Goal: Book appointment/travel/reservation

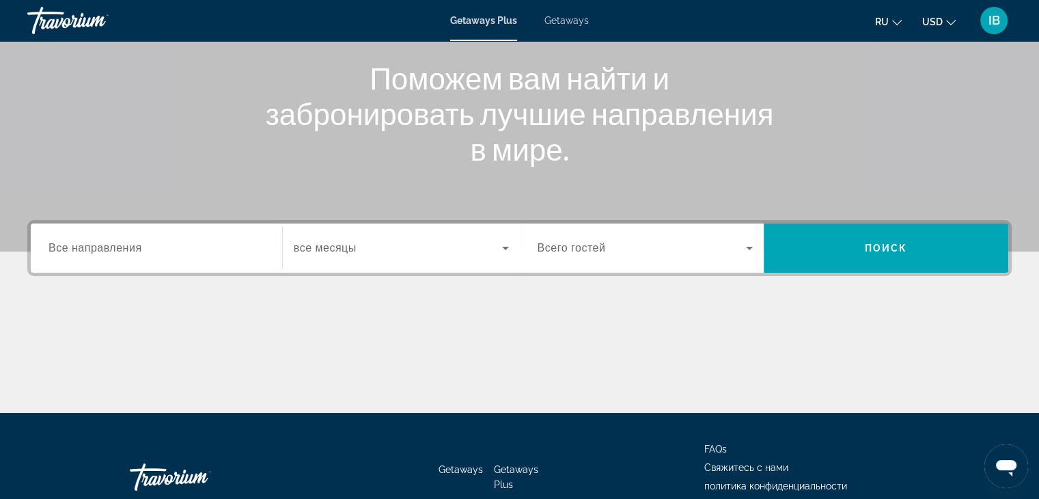
scroll to position [205, 0]
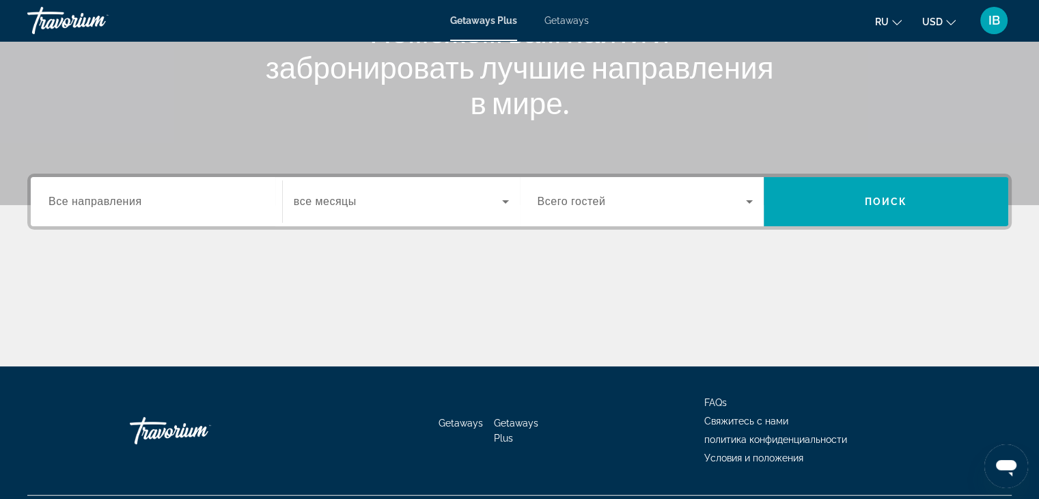
click at [161, 206] on input "Destination Все направления" at bounding box center [157, 202] width 216 height 16
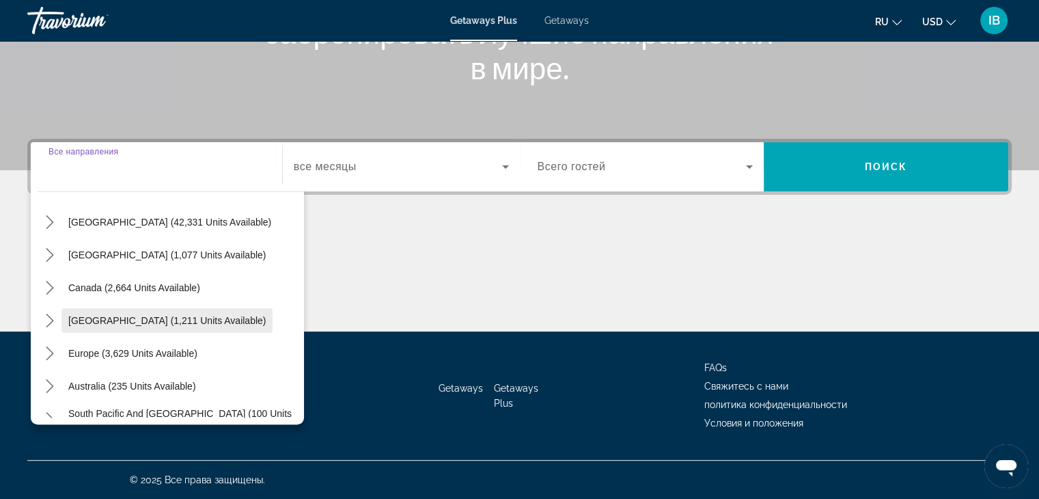
scroll to position [16, 0]
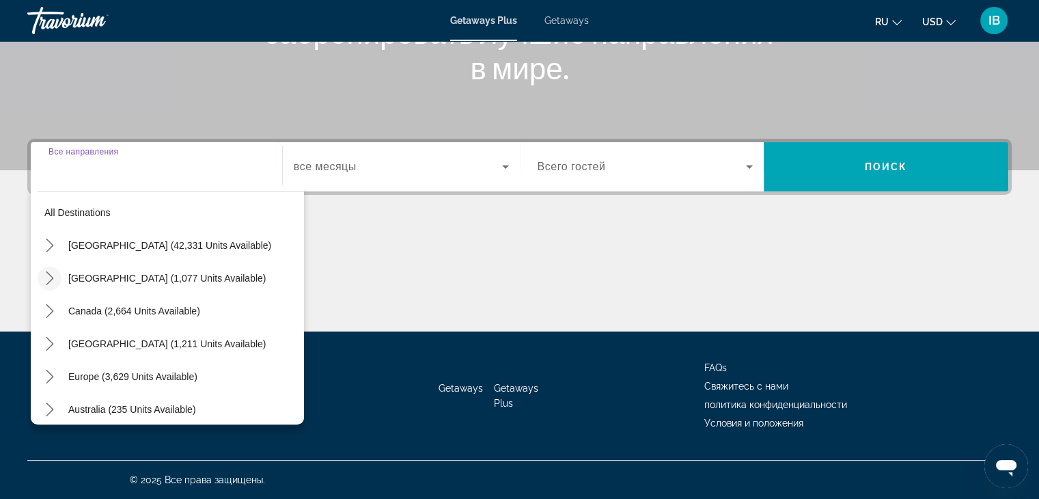
click at [56, 275] on mat-icon "Toggle Mexico (1,077 units available) submenu" at bounding box center [50, 278] width 24 height 24
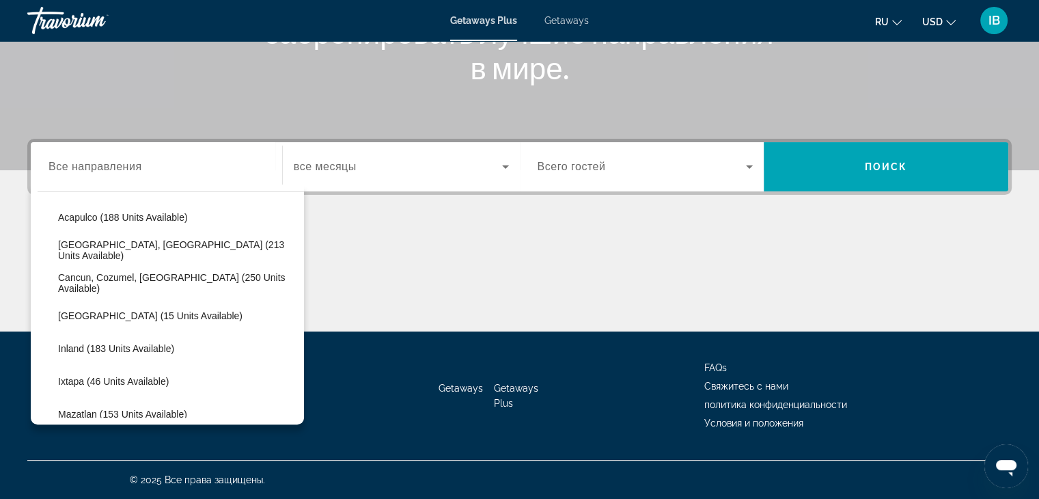
scroll to position [141, 0]
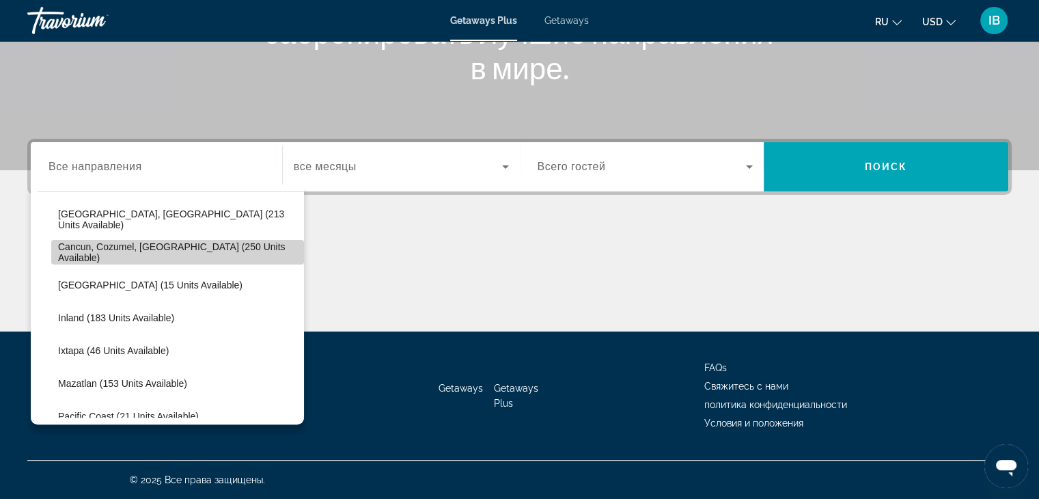
click at [227, 247] on span "Cancun, Cozumel, Riviera Maya (250 units available)" at bounding box center [177, 252] width 239 height 22
type input "**********"
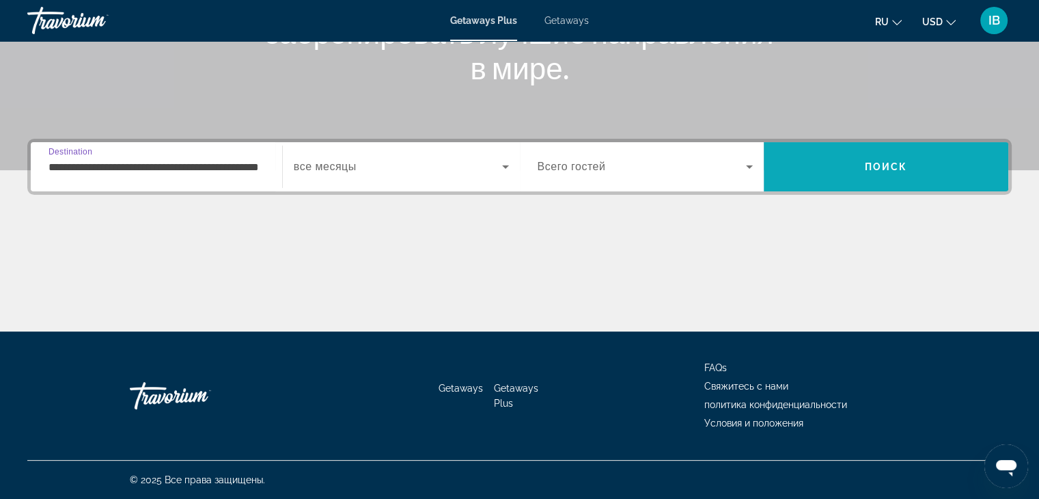
click at [844, 169] on span "Search" at bounding box center [886, 166] width 245 height 33
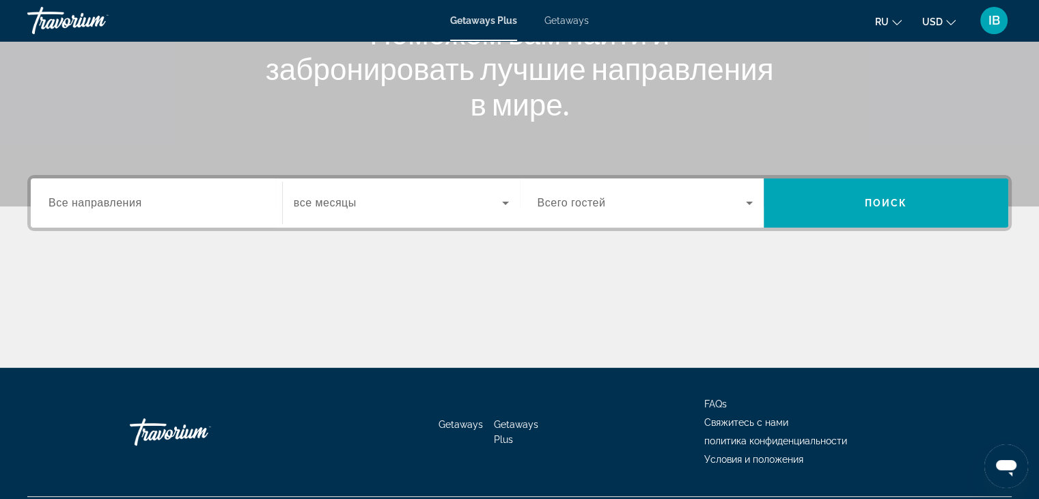
scroll to position [205, 0]
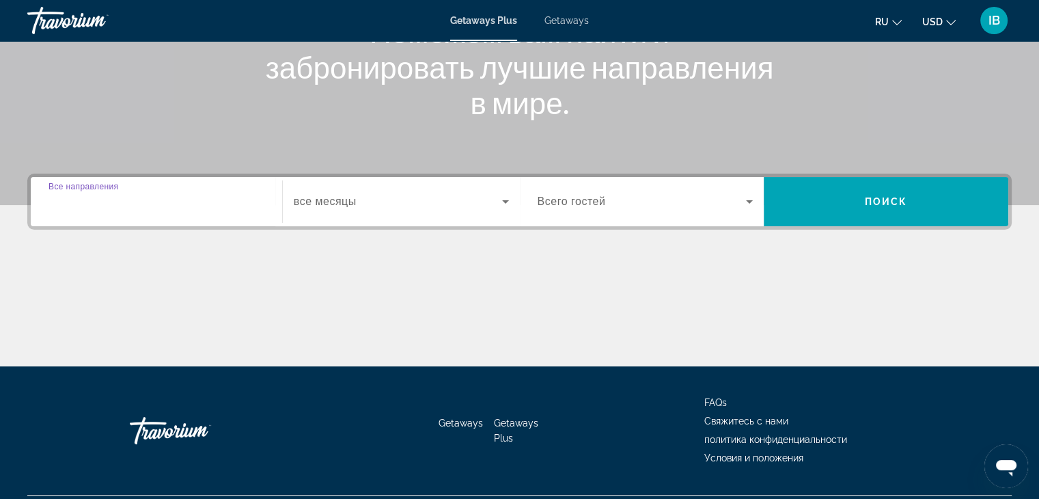
click at [152, 201] on input "Destination Все направления" at bounding box center [157, 202] width 216 height 16
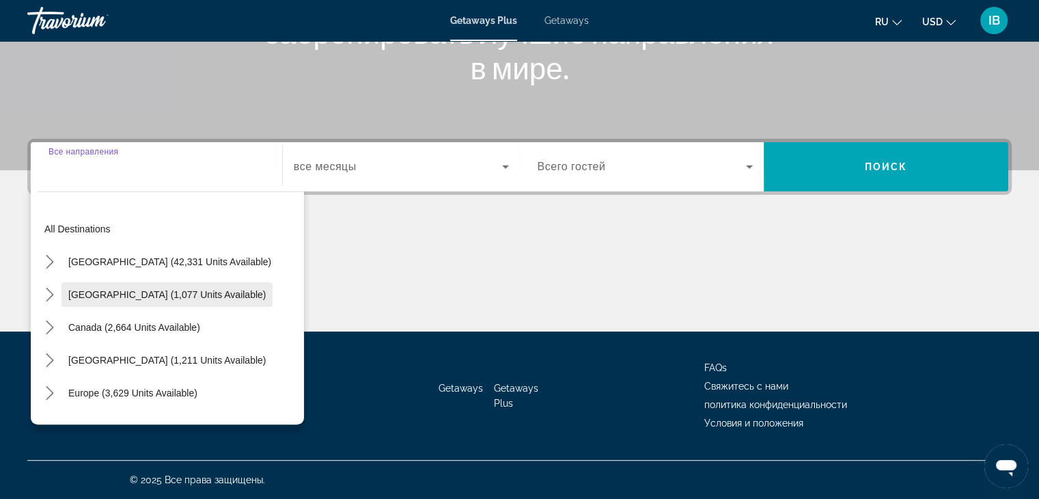
click at [111, 303] on span "Select destination: Mexico (1,077 units available)" at bounding box center [166, 294] width 211 height 33
type input "**********"
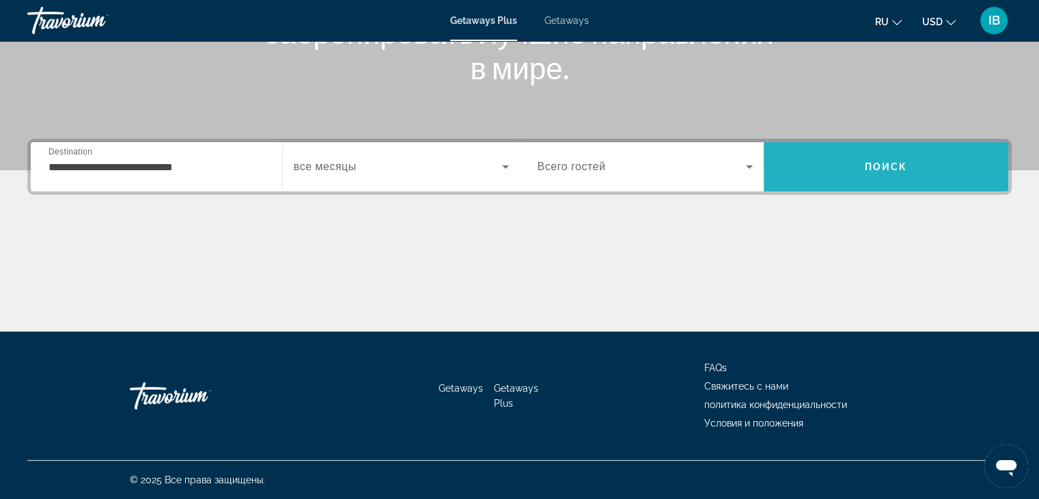
click at [894, 170] on span "Поиск" at bounding box center [886, 166] width 43 height 11
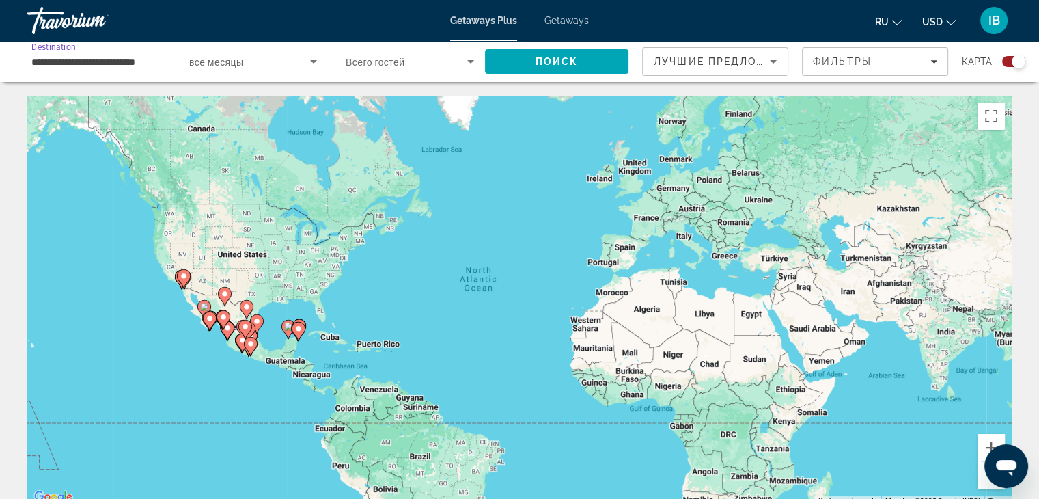
click at [106, 61] on input "**********" at bounding box center [95, 62] width 128 height 16
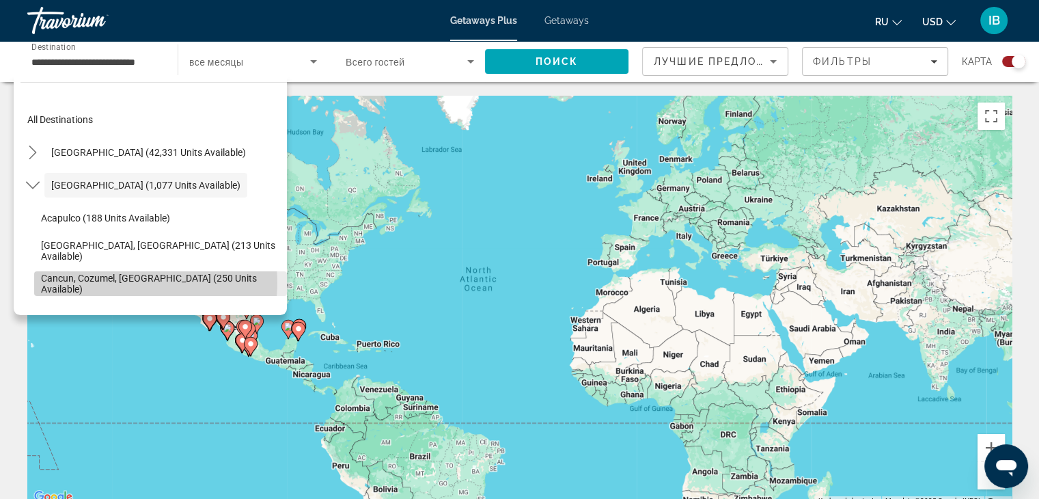
click at [146, 282] on span "Cancun, Cozumel, Riviera Maya (250 units available)" at bounding box center [160, 284] width 239 height 22
type input "**********"
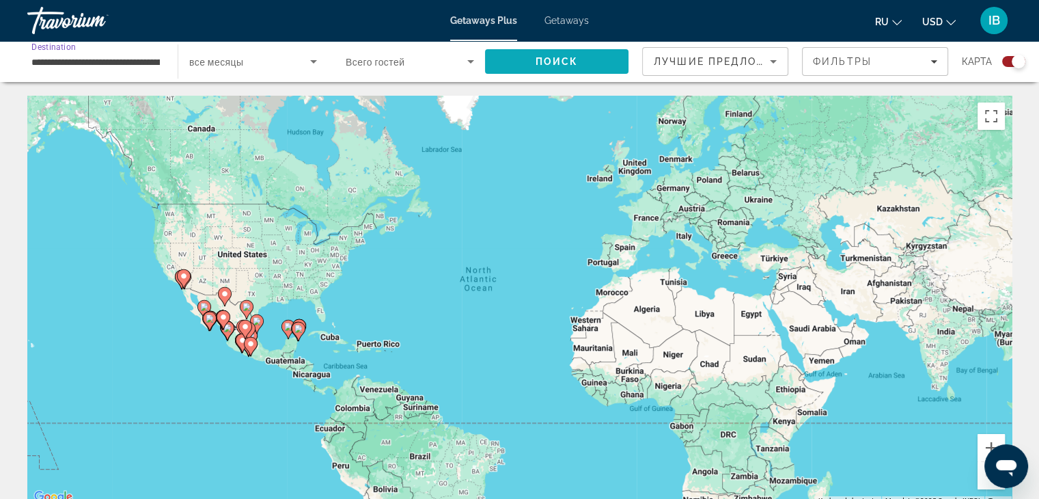
click at [555, 60] on span "Поиск" at bounding box center [557, 61] width 43 height 11
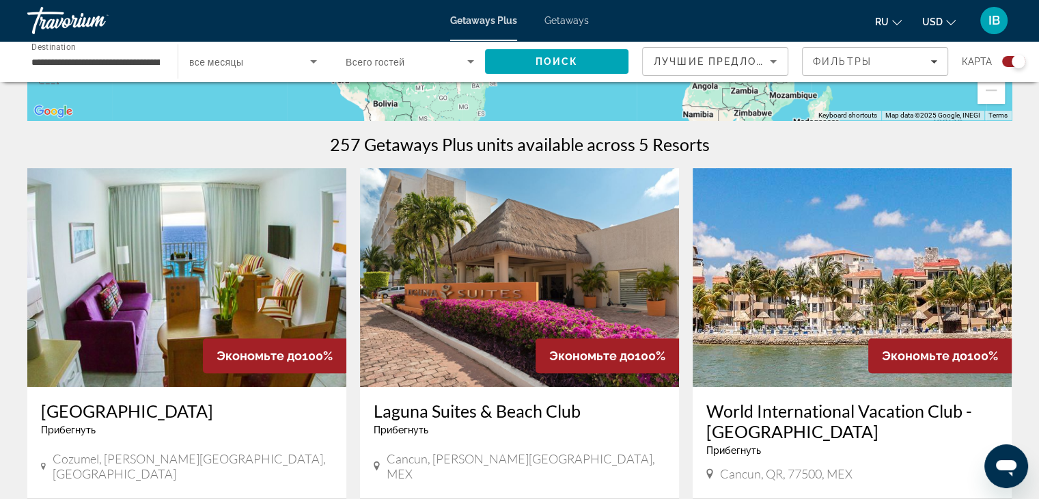
scroll to position [410, 0]
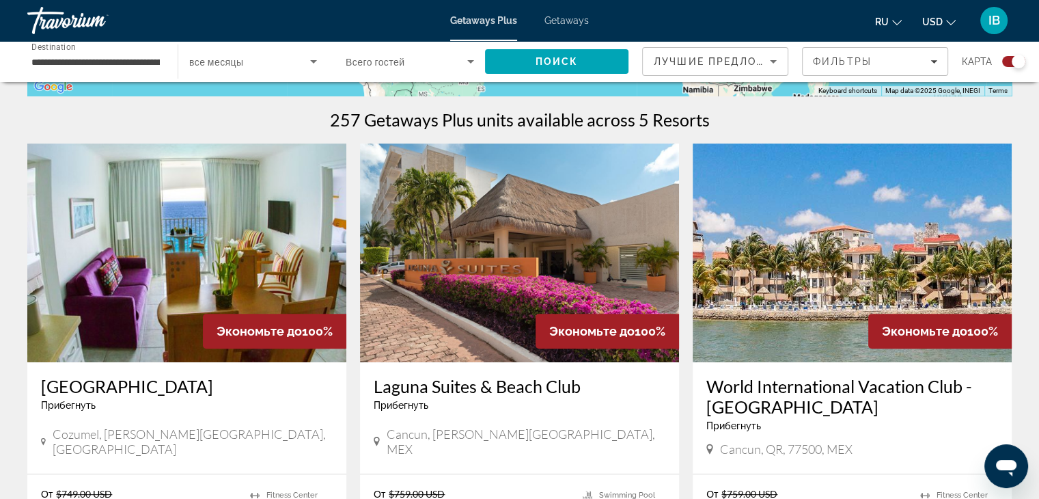
click at [234, 260] on img "Main content" at bounding box center [186, 252] width 319 height 219
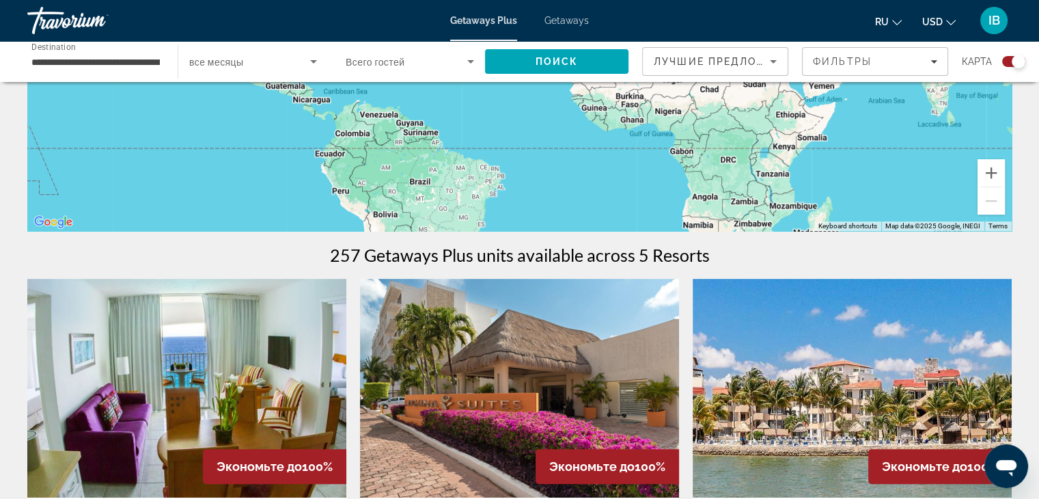
scroll to position [273, 0]
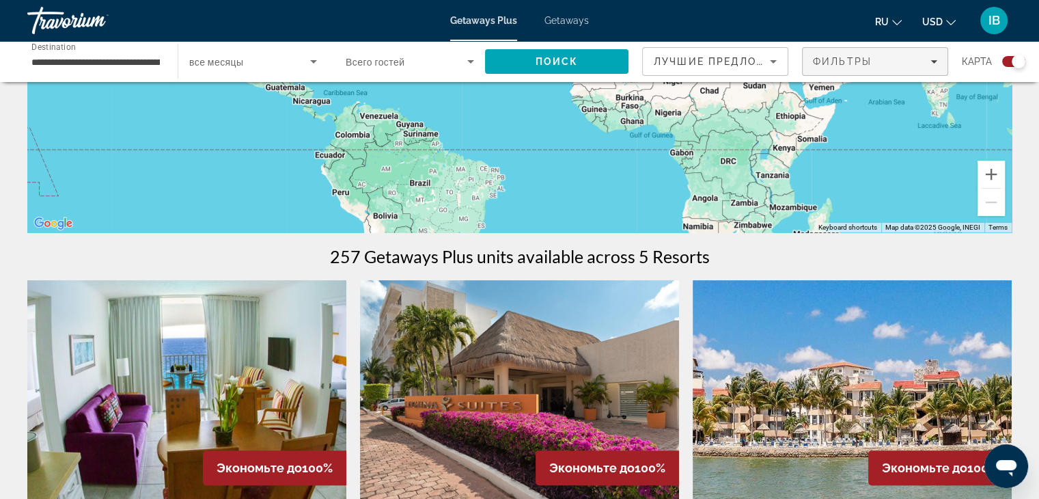
click at [928, 65] on div "Фильтры" at bounding box center [875, 61] width 124 height 11
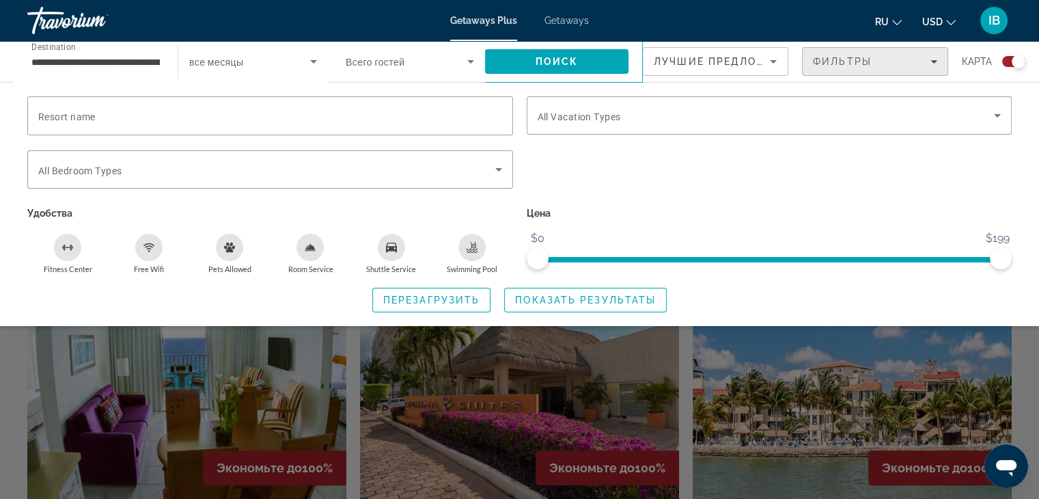
click at [928, 65] on div "Фильтры" at bounding box center [875, 61] width 124 height 11
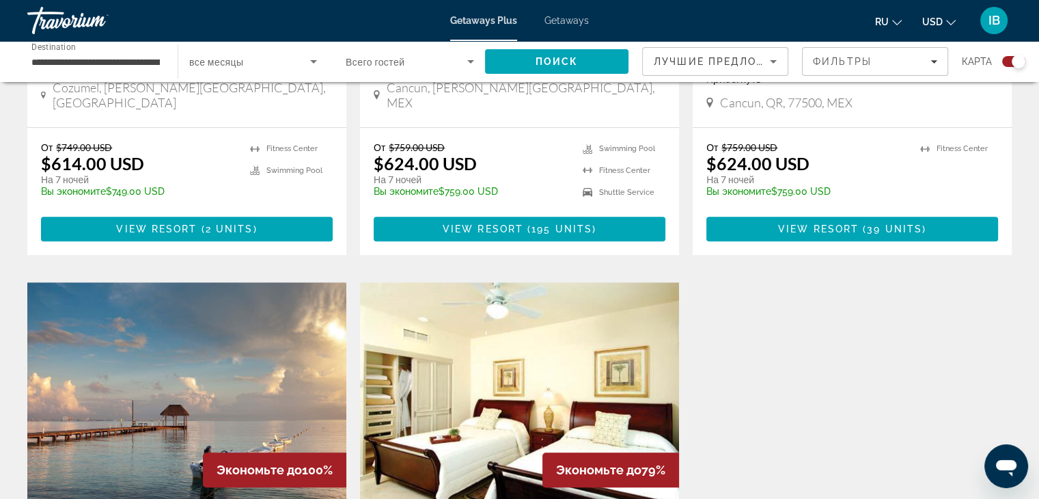
scroll to position [888, 0]
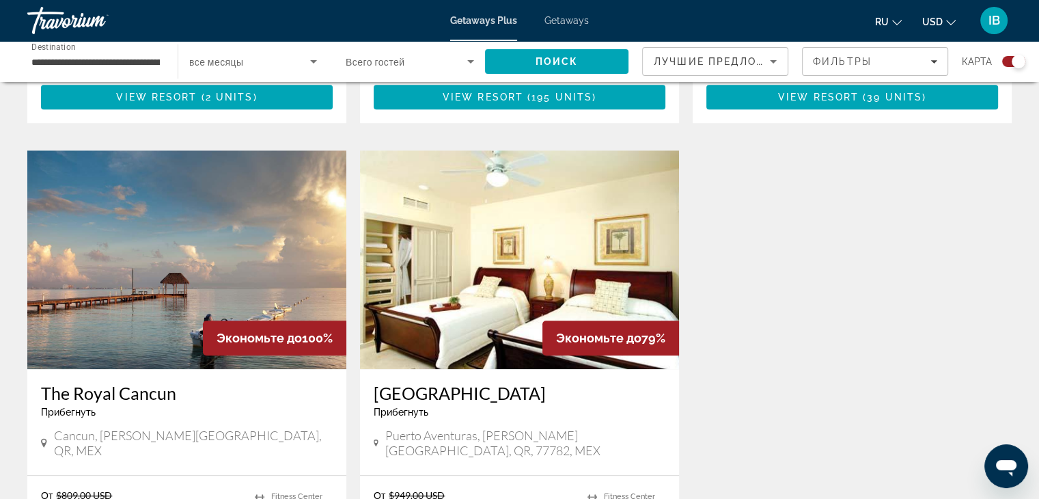
click at [140, 392] on h3 "The Royal Cancun" at bounding box center [187, 393] width 292 height 20
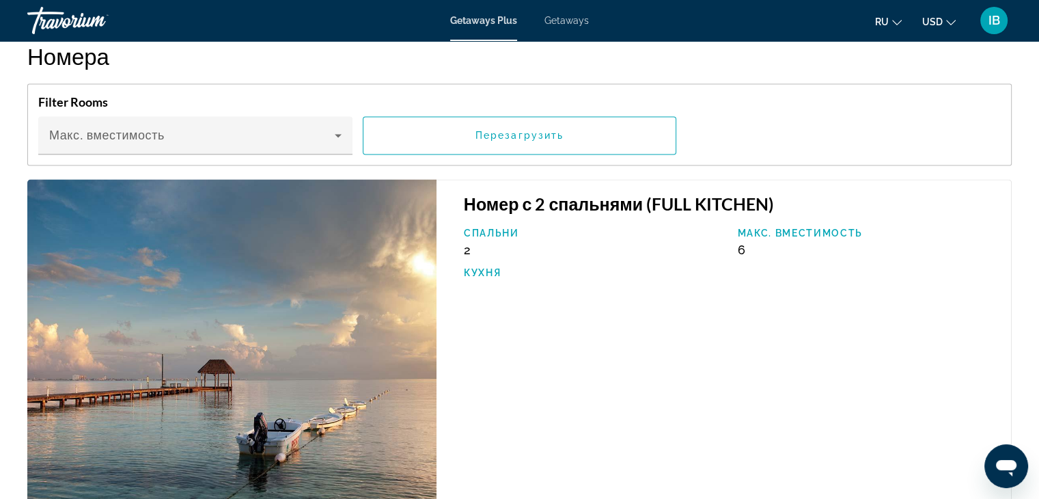
scroll to position [2504, 0]
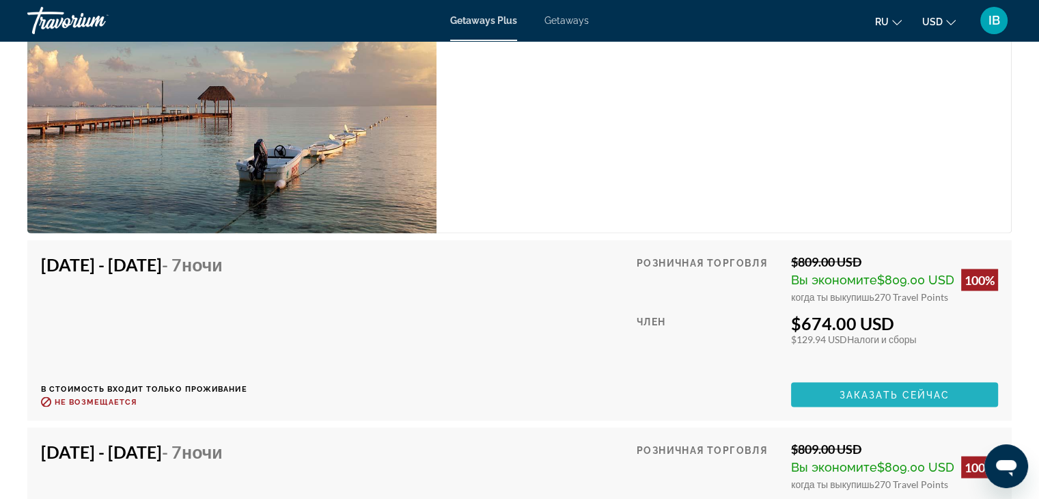
click at [896, 391] on span "Заказать сейчас" at bounding box center [895, 394] width 111 height 11
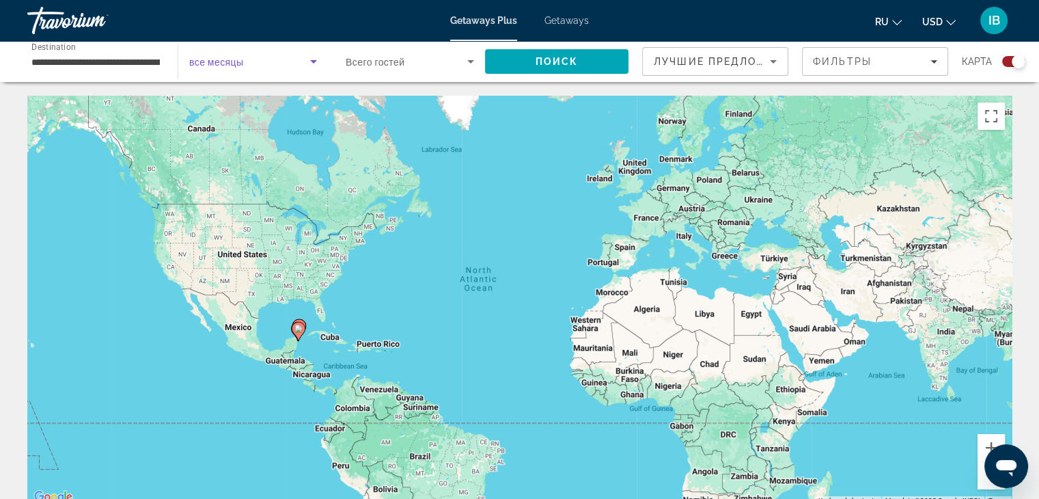
click at [269, 61] on span "Search widget" at bounding box center [249, 61] width 121 height 16
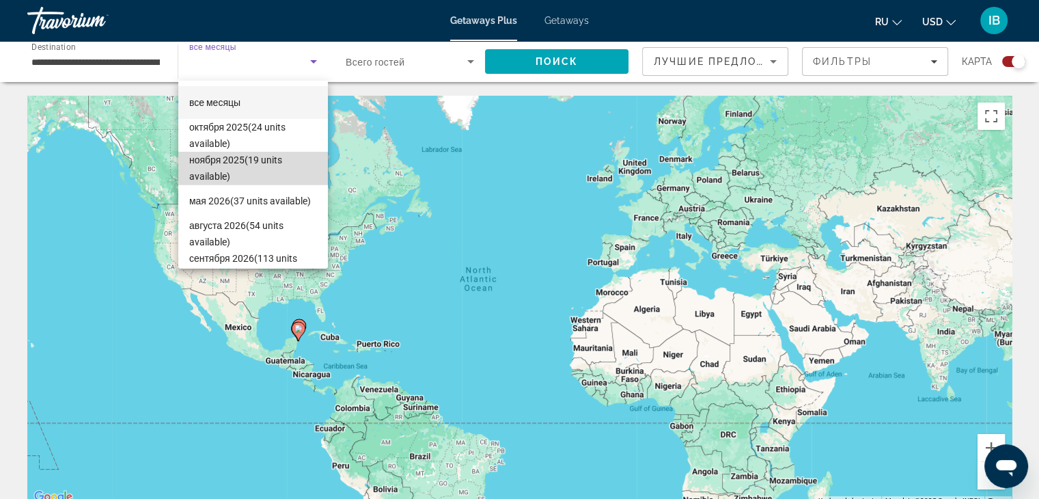
click at [260, 166] on span "ноября 2025 (19 units available)" at bounding box center [253, 168] width 128 height 33
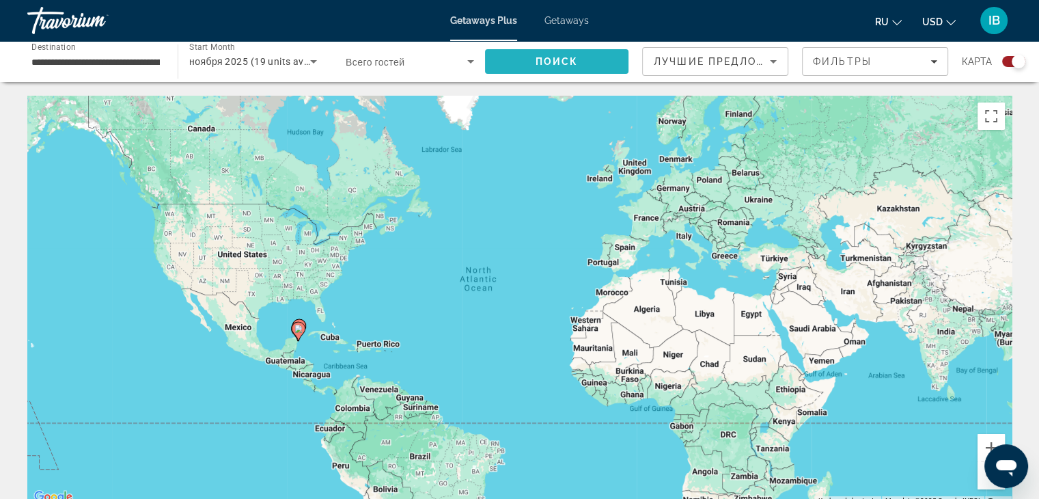
click at [579, 66] on span "Search" at bounding box center [556, 61] width 143 height 33
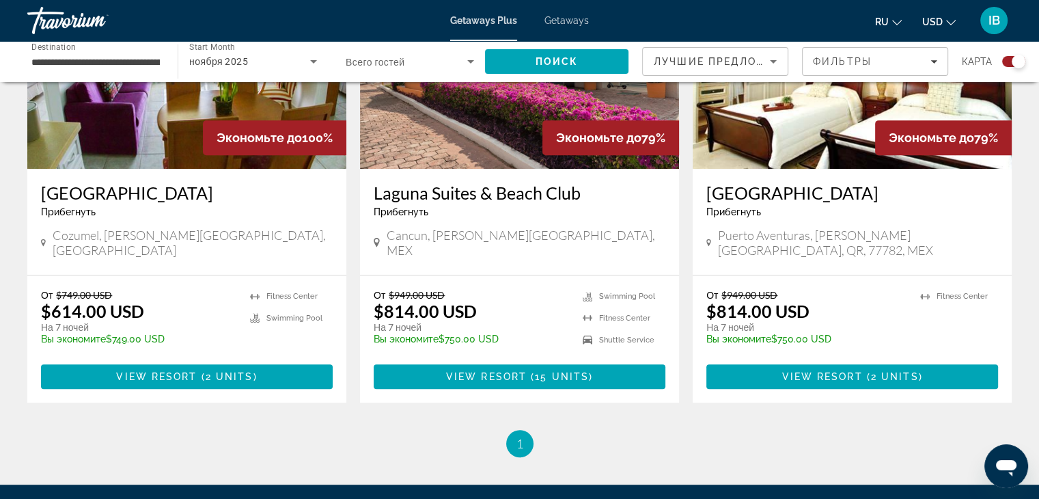
scroll to position [604, 0]
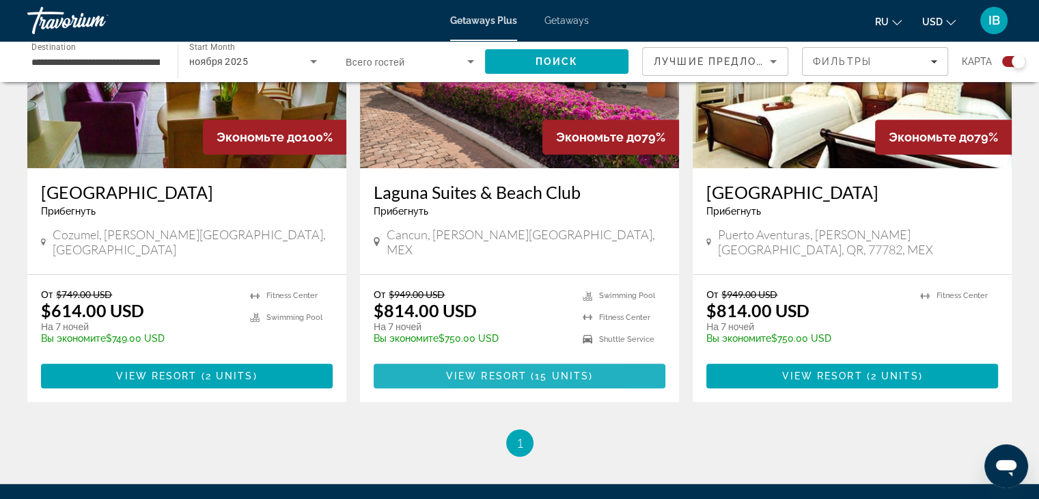
click at [472, 370] on span "View Resort" at bounding box center [486, 375] width 81 height 11
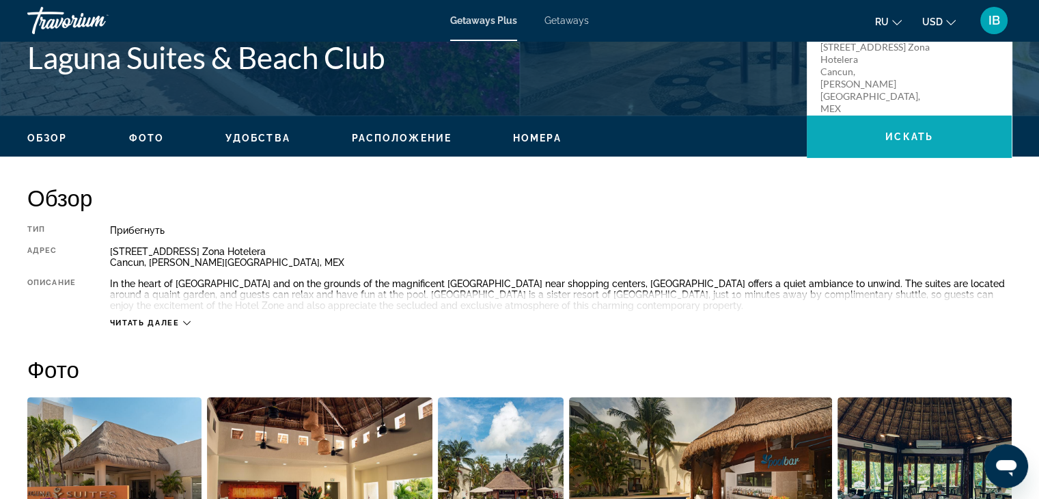
scroll to position [342, 0]
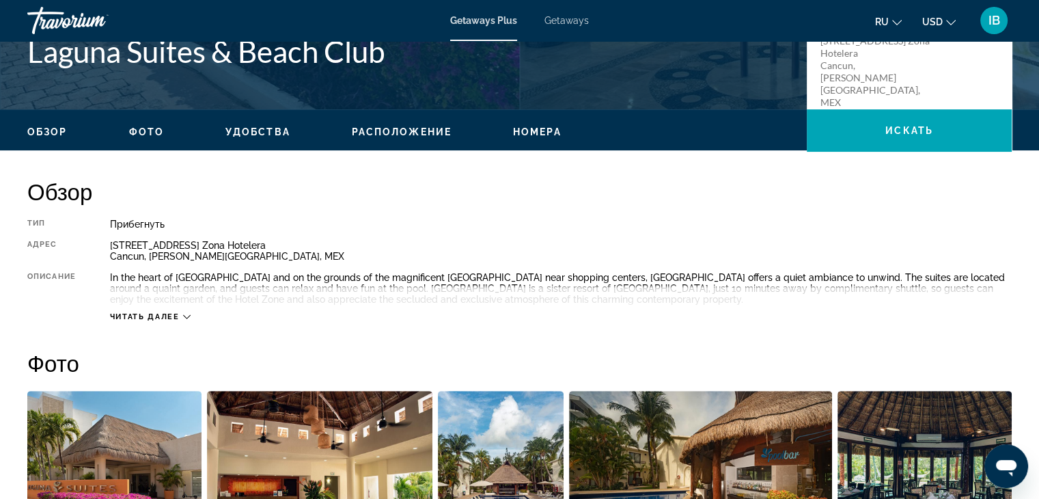
click at [132, 315] on span "Читать далее" at bounding box center [145, 316] width 70 height 9
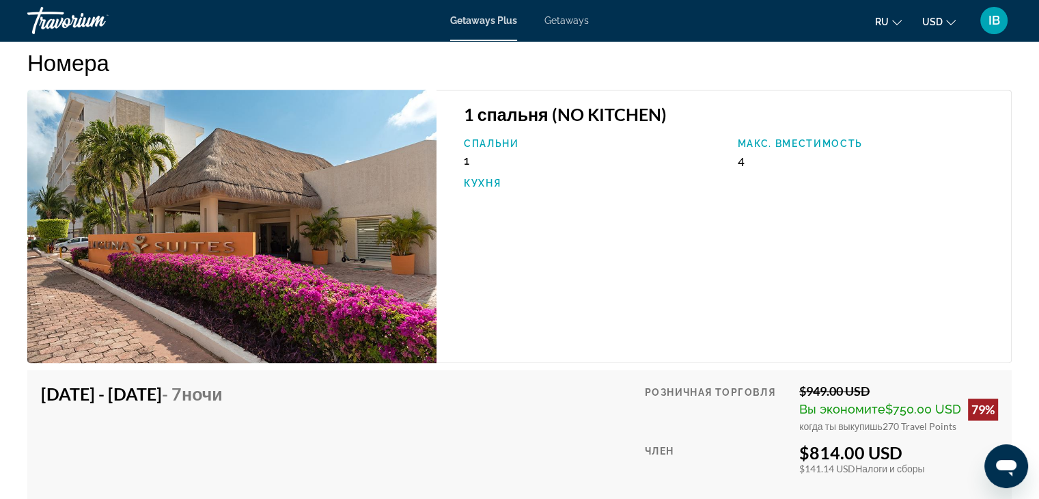
scroll to position [1980, 0]
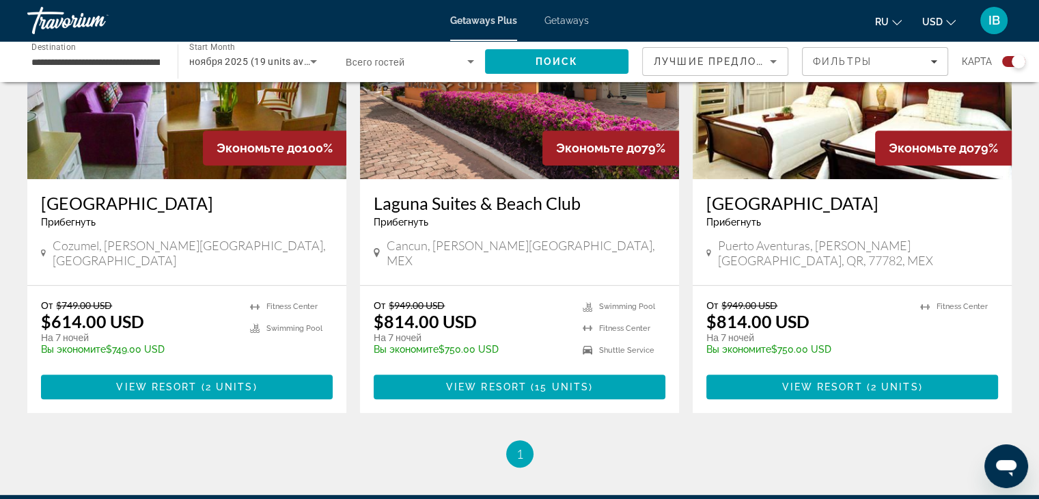
scroll to position [615, 0]
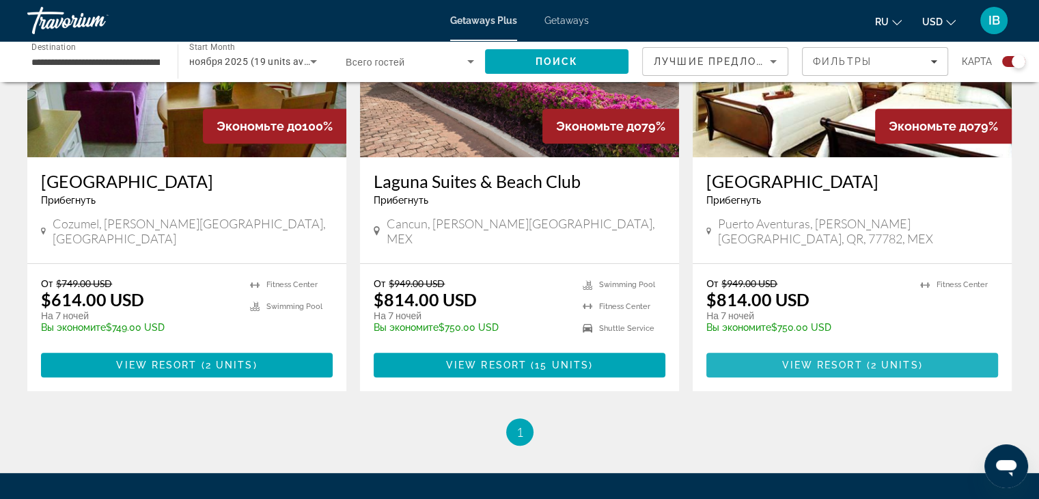
click at [844, 359] on span "View Resort" at bounding box center [822, 364] width 81 height 11
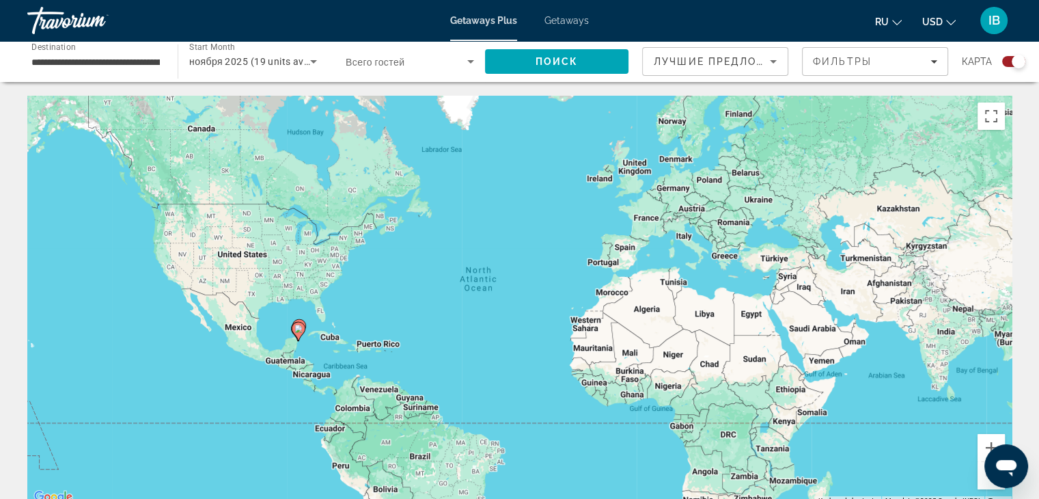
click at [257, 70] on div "ноября 2025 (19 units available)" at bounding box center [253, 61] width 128 height 38
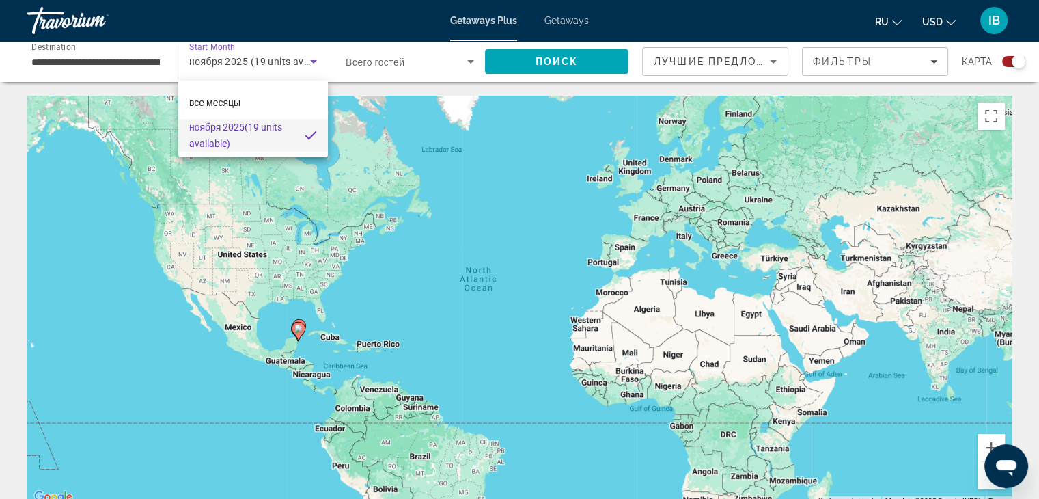
click at [257, 70] on div at bounding box center [519, 249] width 1039 height 499
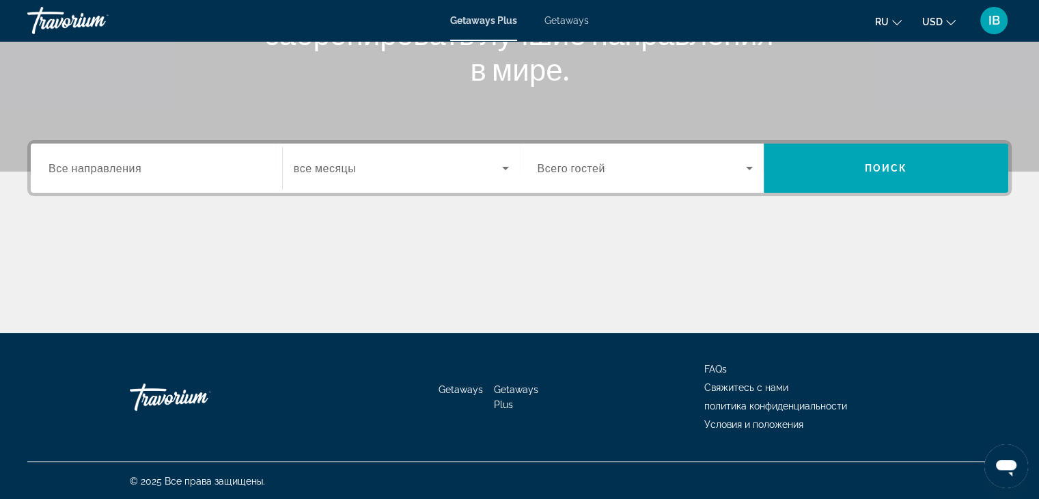
scroll to position [240, 0]
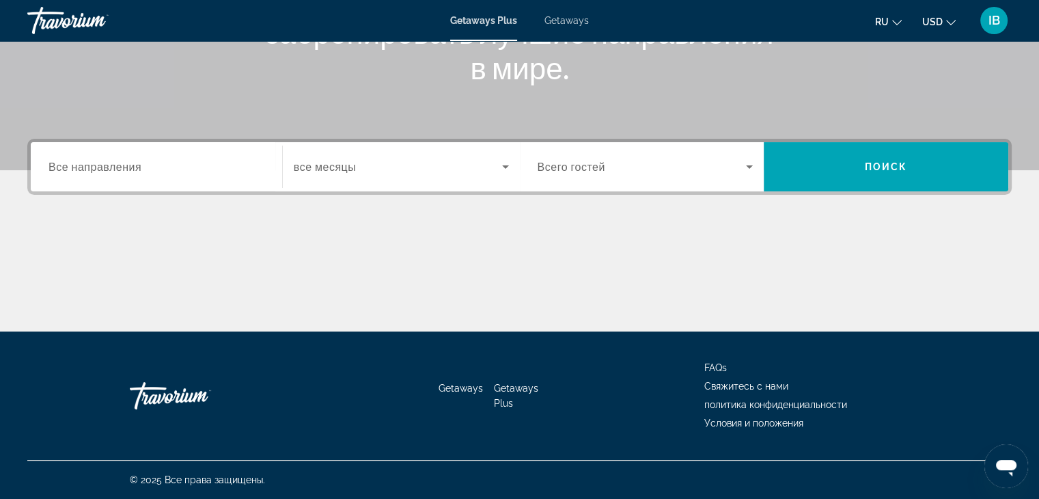
click at [139, 178] on div "Search widget" at bounding box center [157, 167] width 216 height 39
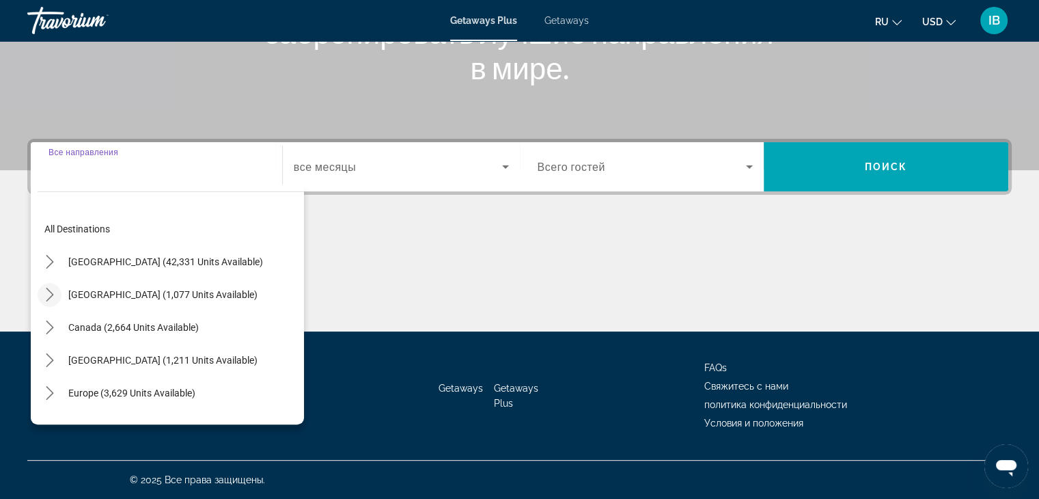
click at [49, 293] on icon "Toggle Mexico (1,077 units available) submenu" at bounding box center [50, 295] width 14 height 14
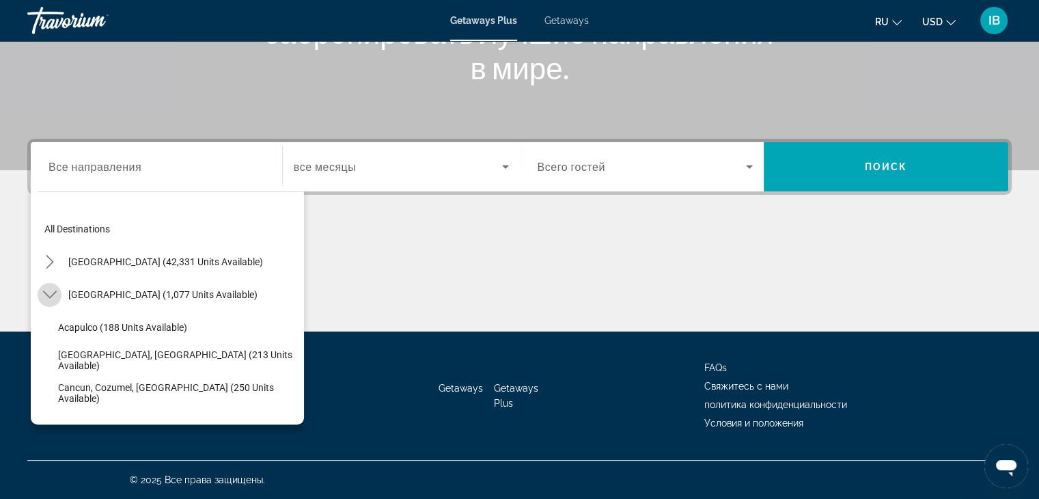
scroll to position [72, 0]
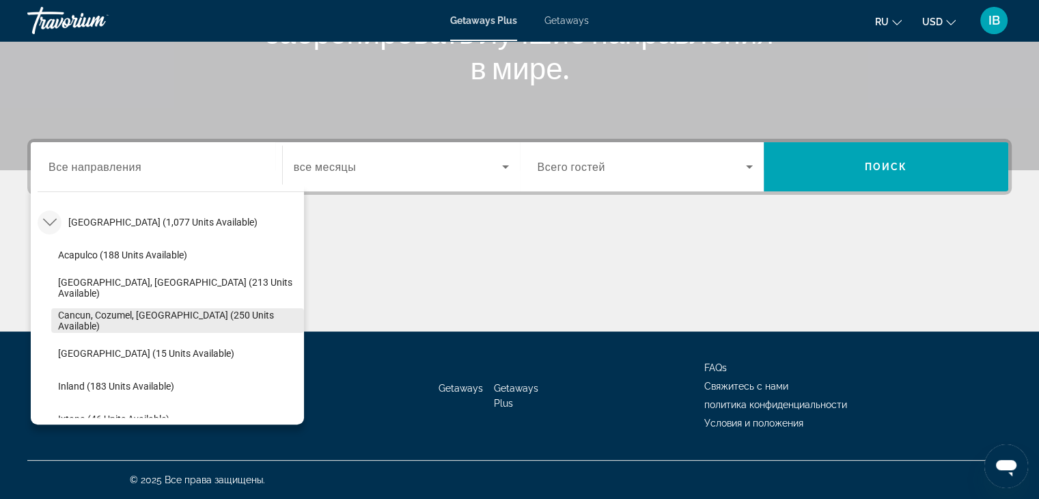
click at [79, 314] on span "Cancun, Cozumel, Riviera Maya (250 units available)" at bounding box center [177, 321] width 239 height 22
type input "**********"
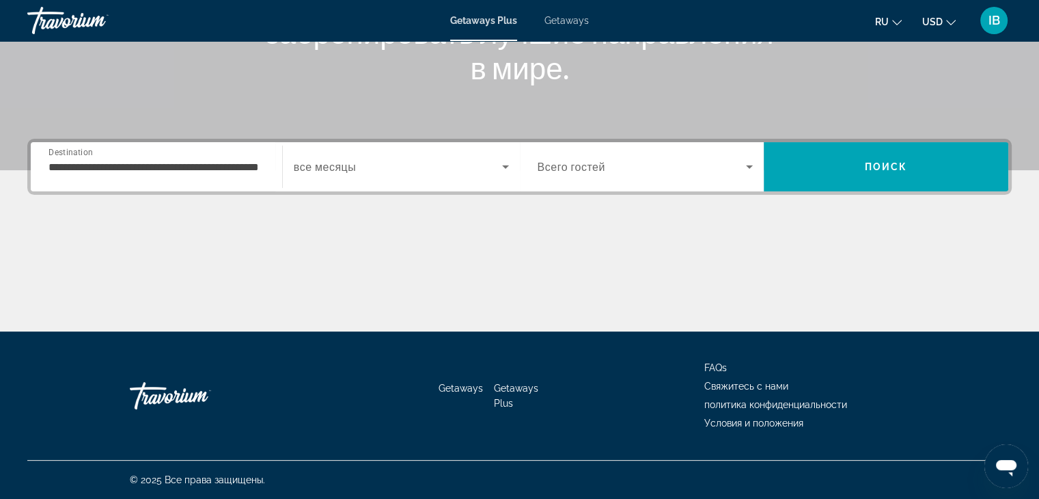
click at [421, 287] on div "Main content" at bounding box center [519, 280] width 985 height 102
click at [442, 186] on div "Start Month все месяцы" at bounding box center [401, 166] width 238 height 49
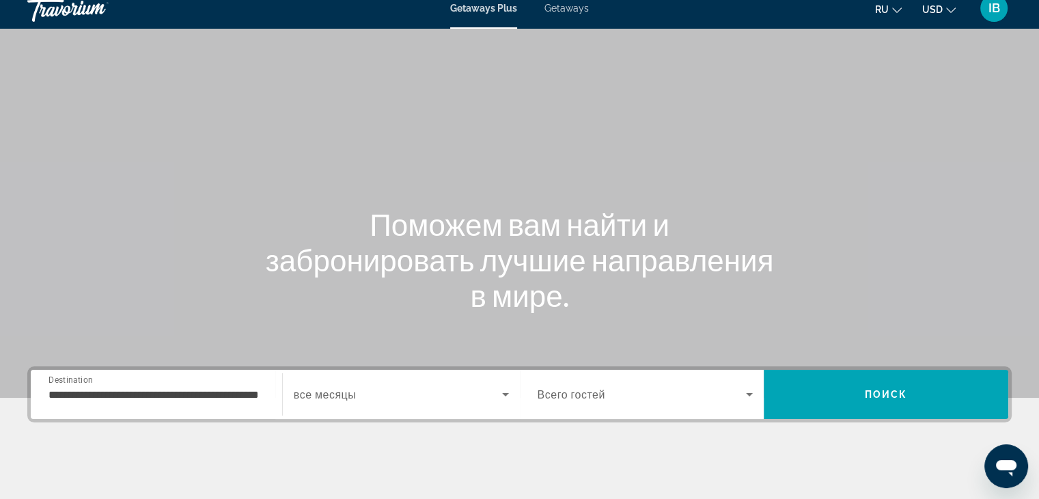
scroll to position [0, 0]
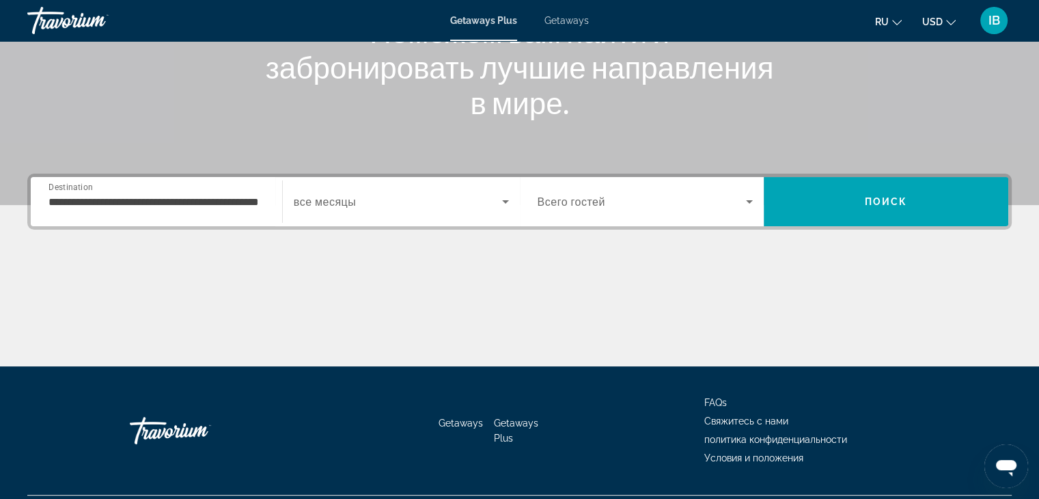
click at [408, 215] on div "Search widget" at bounding box center [401, 201] width 215 height 38
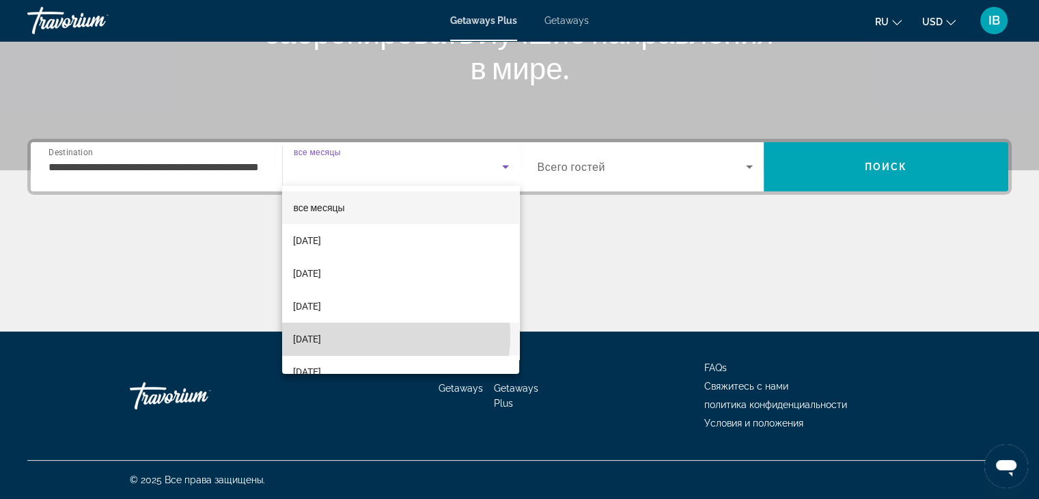
click at [355, 335] on mat-option "January 2026" at bounding box center [400, 338] width 237 height 33
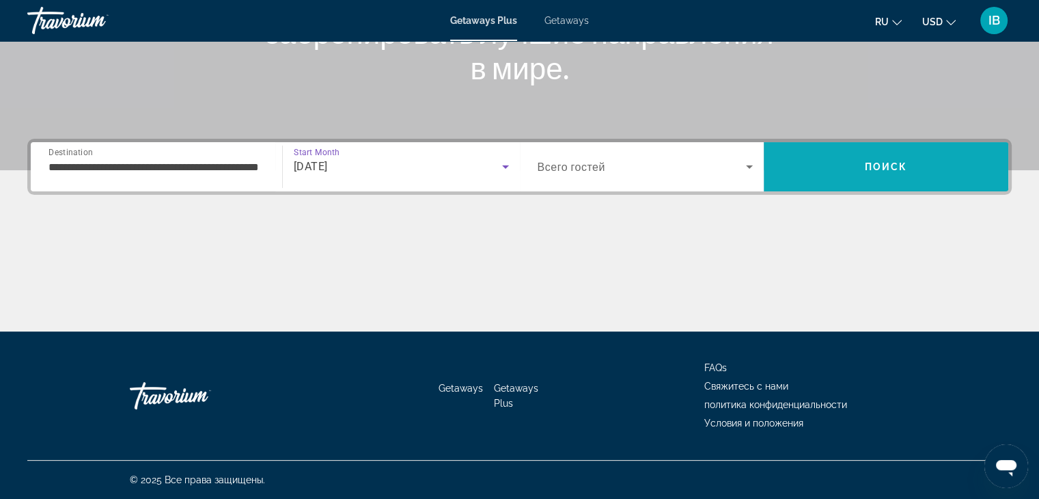
click at [864, 163] on span "Search" at bounding box center [886, 166] width 245 height 33
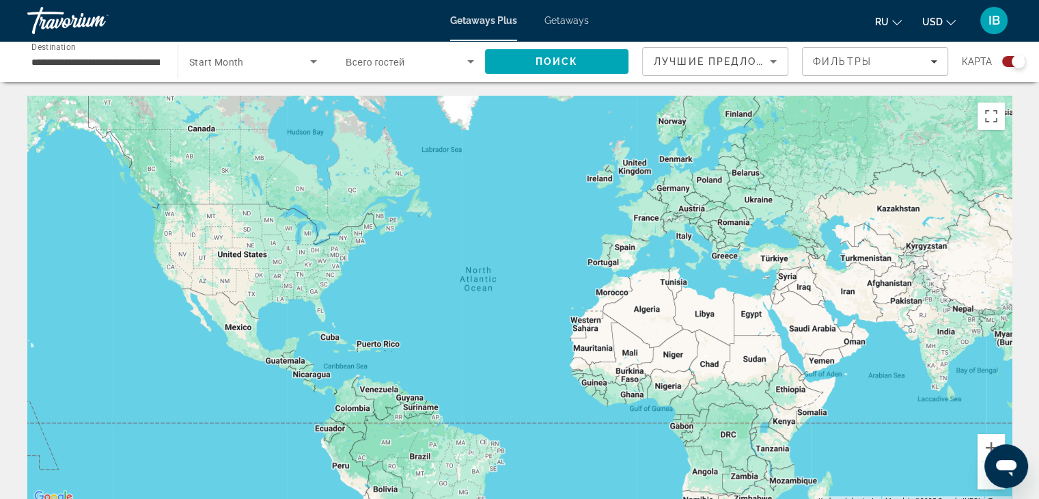
click at [560, 23] on span "Getaways" at bounding box center [567, 20] width 44 height 11
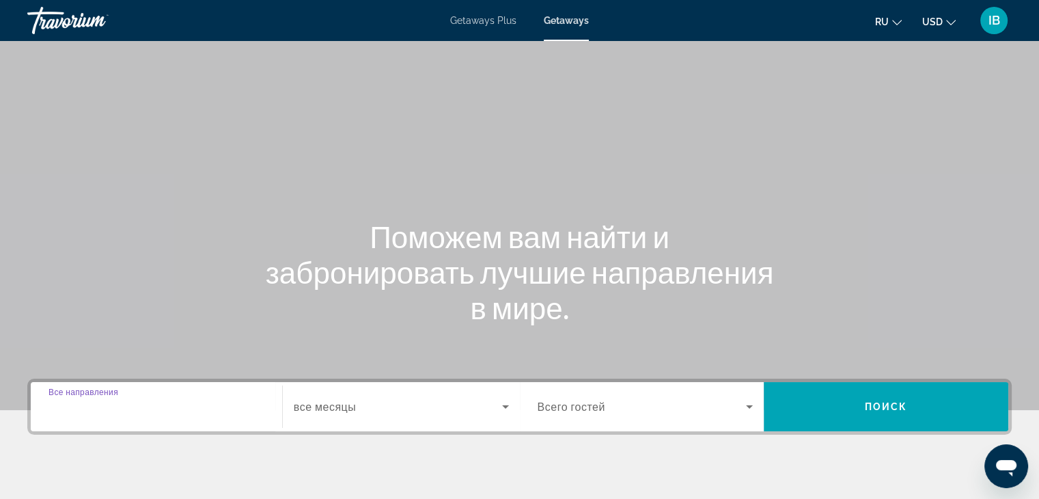
click at [221, 413] on input "Destination Все направления" at bounding box center [157, 407] width 216 height 16
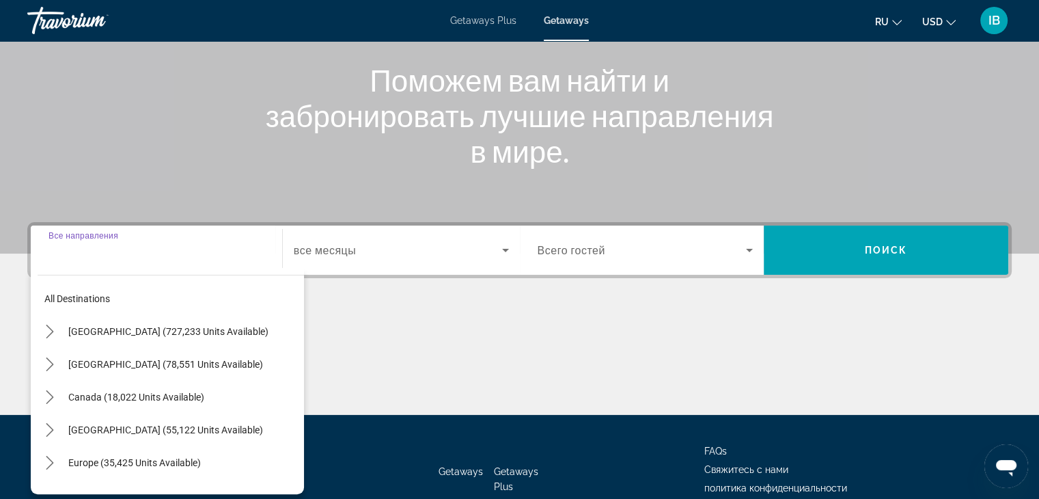
scroll to position [240, 0]
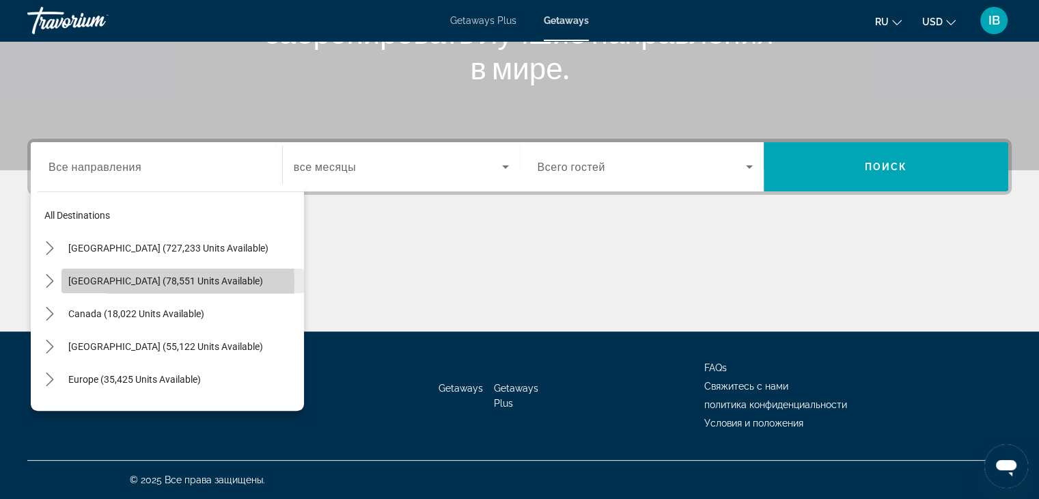
click at [113, 282] on span "Mexico (78,551 units available)" at bounding box center [165, 280] width 195 height 11
type input "**********"
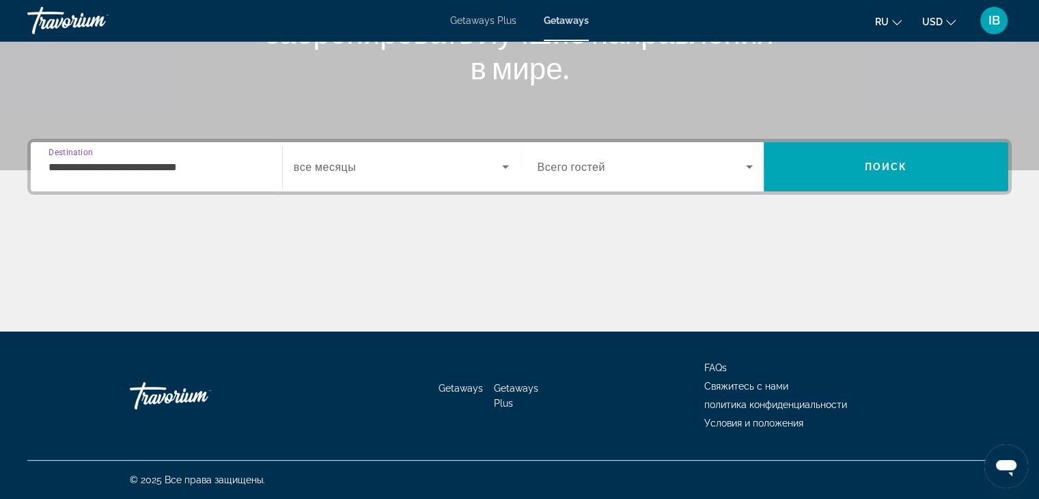
click at [325, 176] on div "Search widget" at bounding box center [401, 167] width 215 height 38
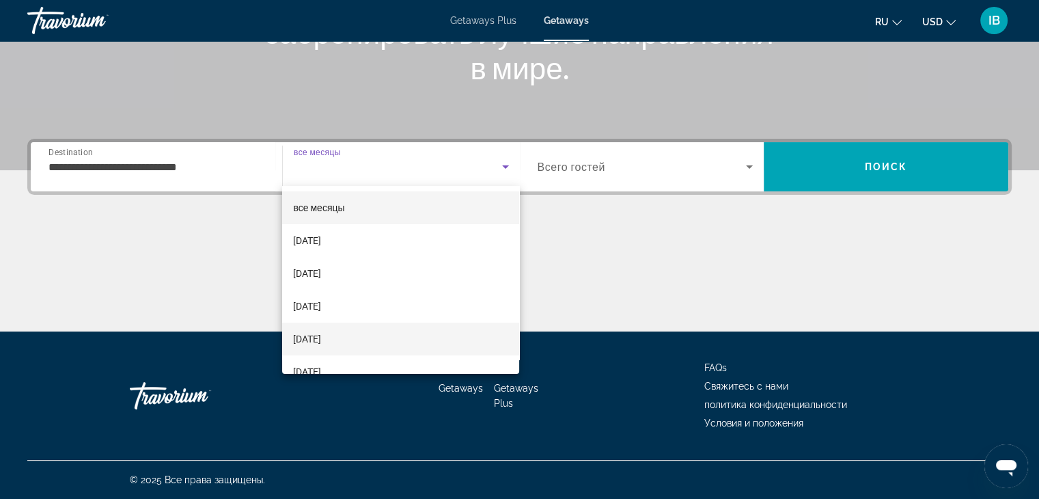
click at [309, 332] on span "January 2026" at bounding box center [307, 339] width 28 height 16
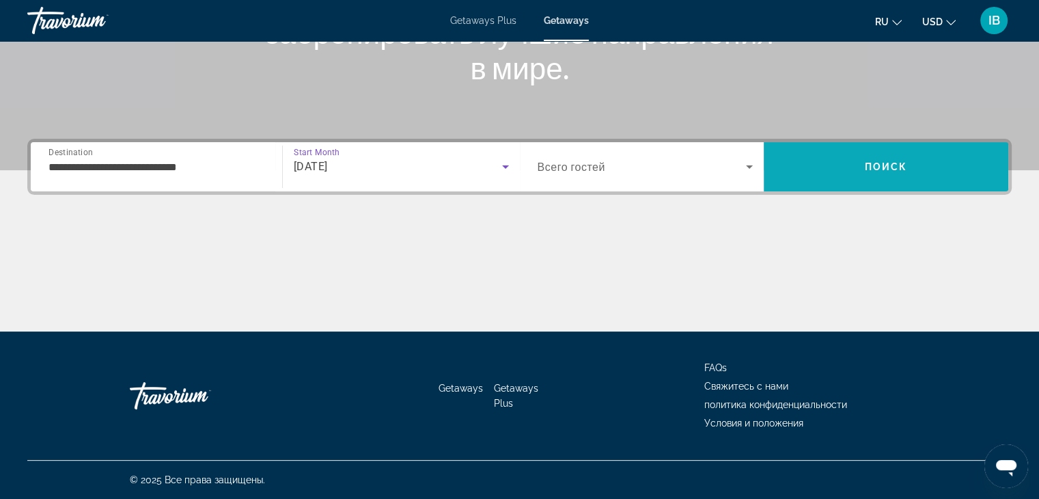
click at [890, 167] on span "Поиск" at bounding box center [886, 166] width 43 height 11
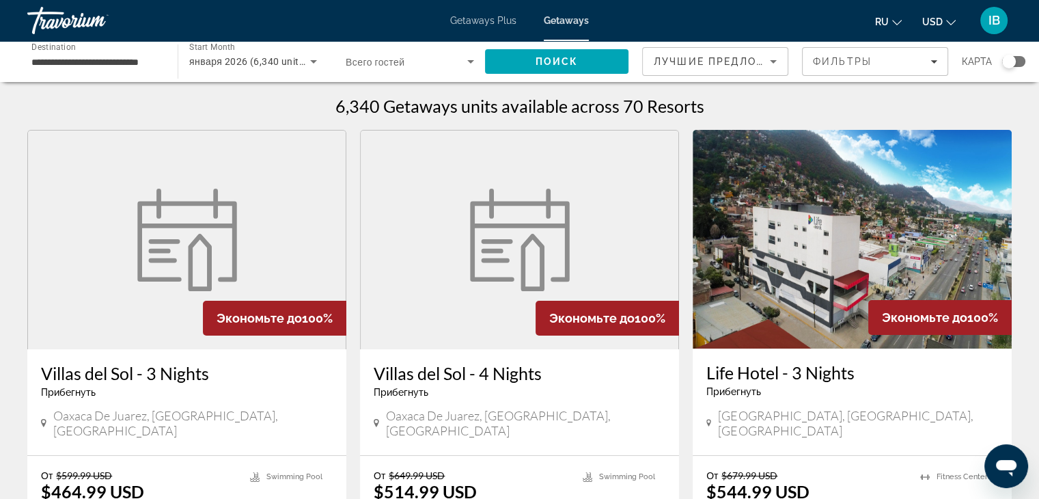
click at [133, 59] on input "**********" at bounding box center [95, 62] width 128 height 16
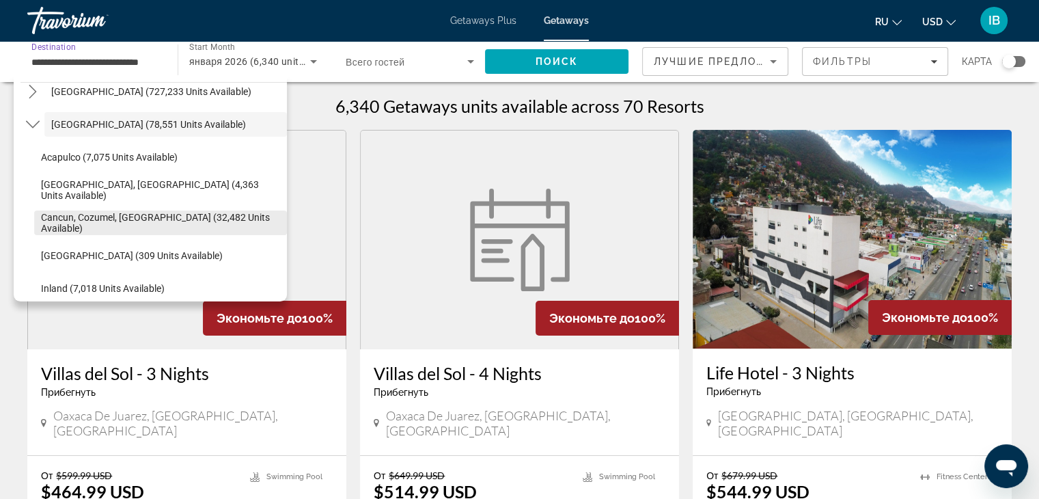
scroll to position [68, 0]
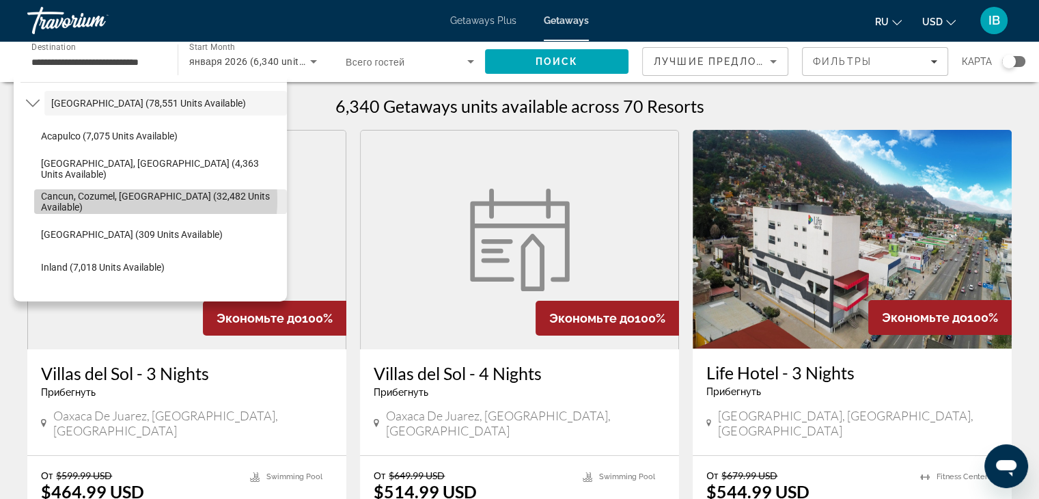
click at [118, 200] on span "Cancun, Cozumel, Riviera Maya (32,482 units available)" at bounding box center [160, 202] width 239 height 22
type input "**********"
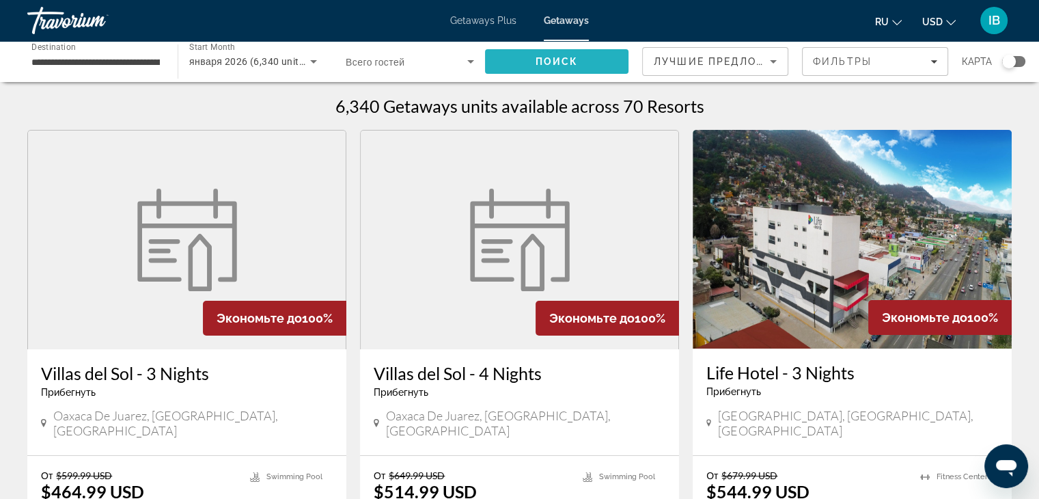
click at [521, 55] on span "Search" at bounding box center [556, 61] width 143 height 33
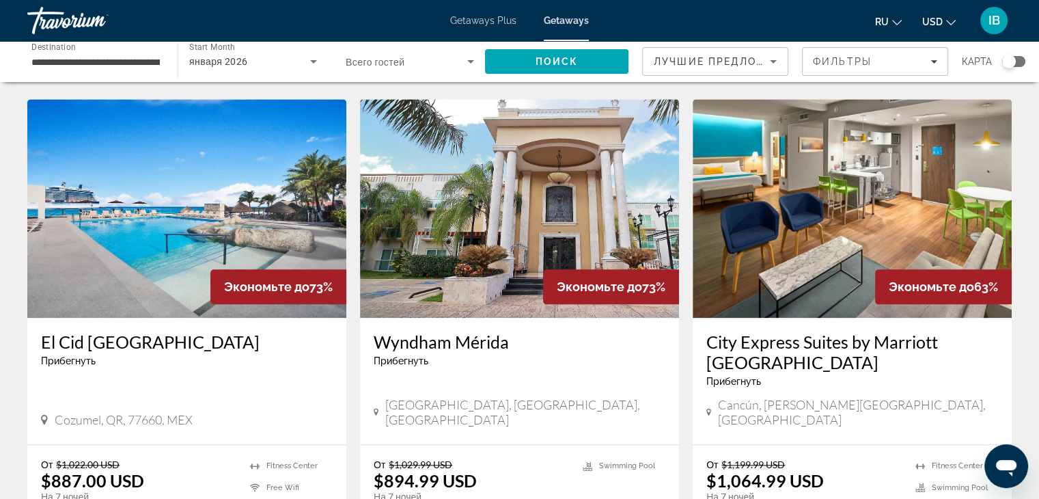
scroll to position [1640, 0]
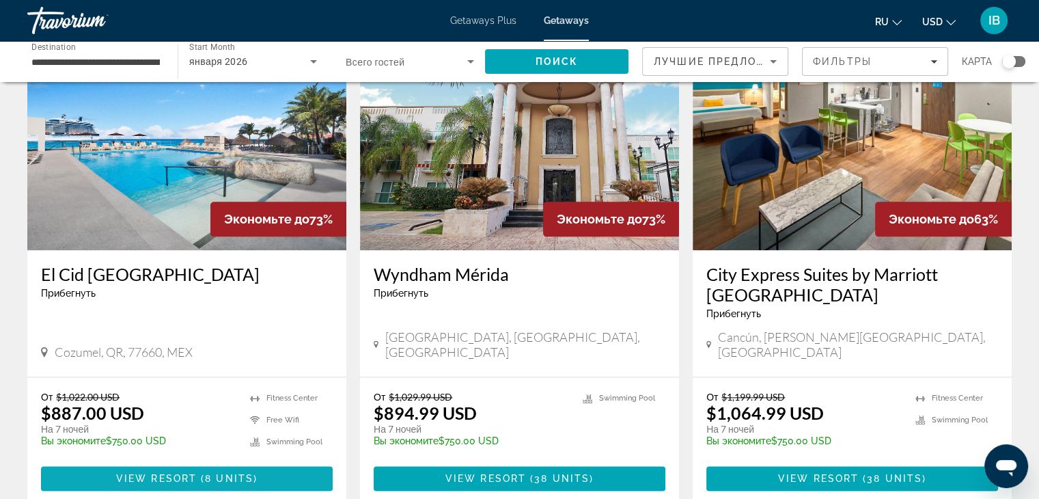
click at [200, 473] on span "Main content" at bounding box center [199, 478] width 4 height 11
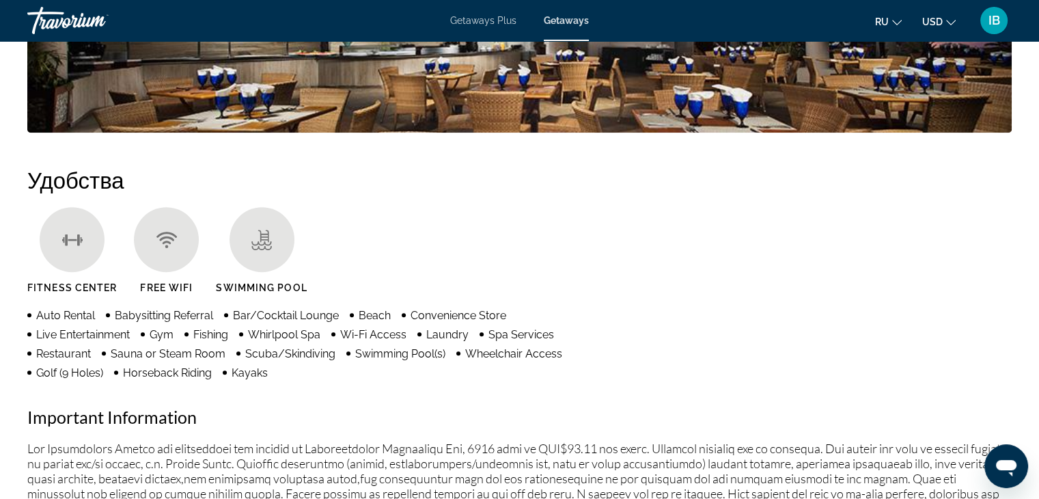
scroll to position [547, 0]
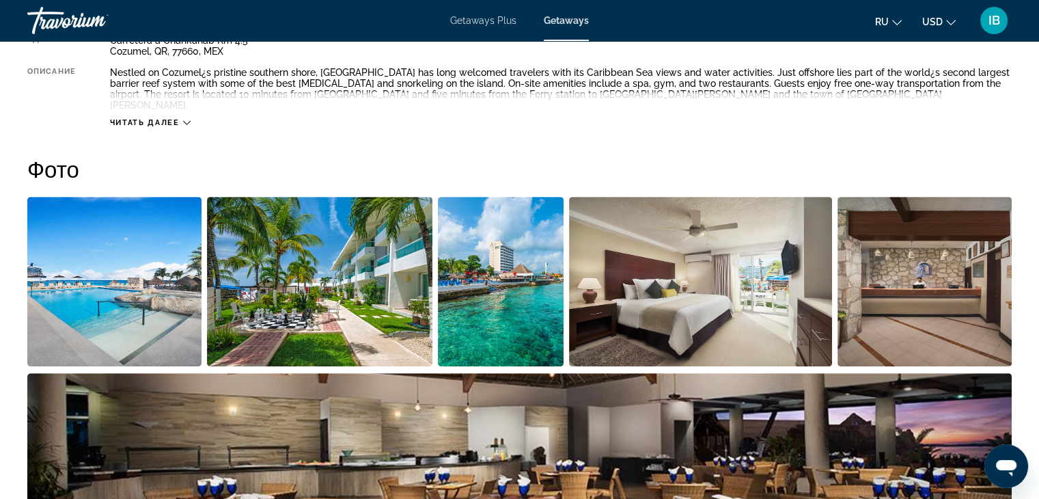
click at [932, 25] on span "USD" at bounding box center [932, 21] width 20 height 11
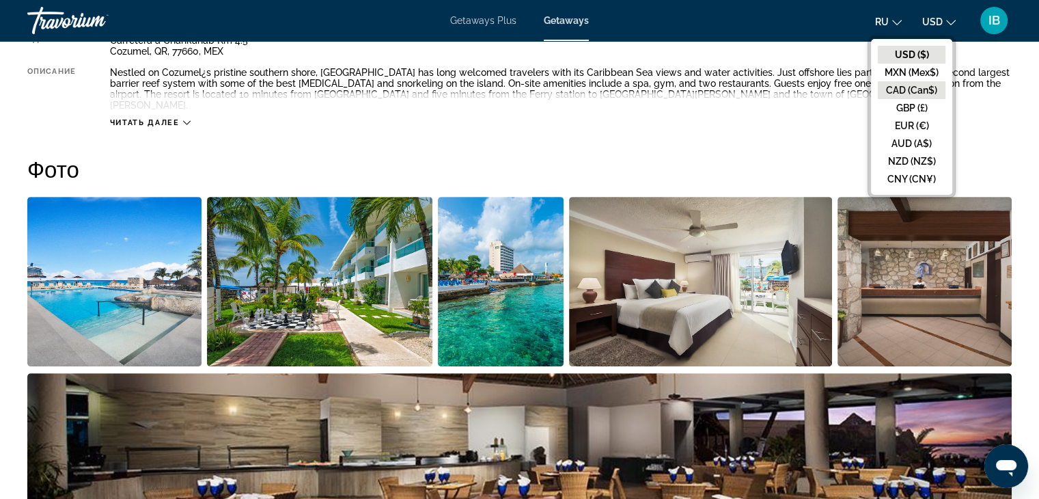
click at [931, 92] on button "CAD (Can$)" at bounding box center [912, 90] width 68 height 18
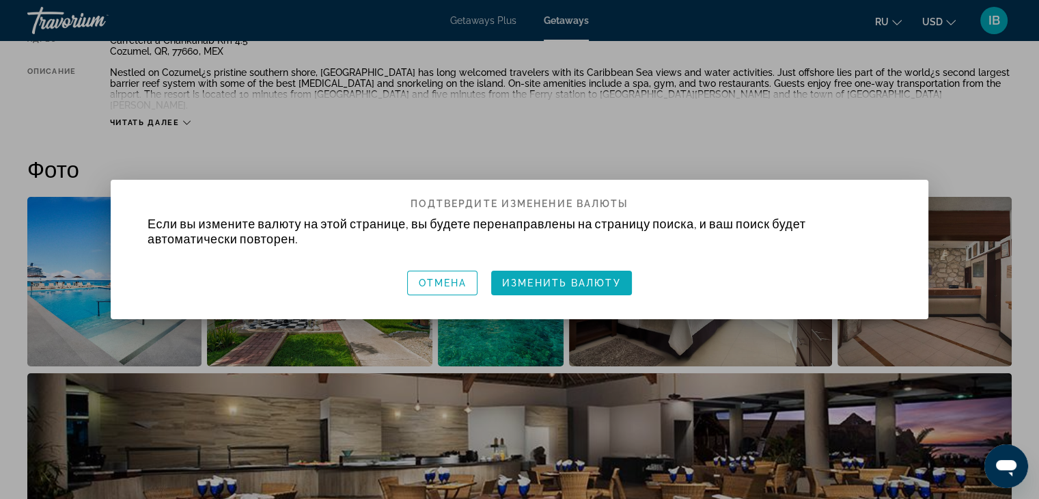
click at [603, 279] on span "Изменить валюту" at bounding box center [561, 282] width 119 height 11
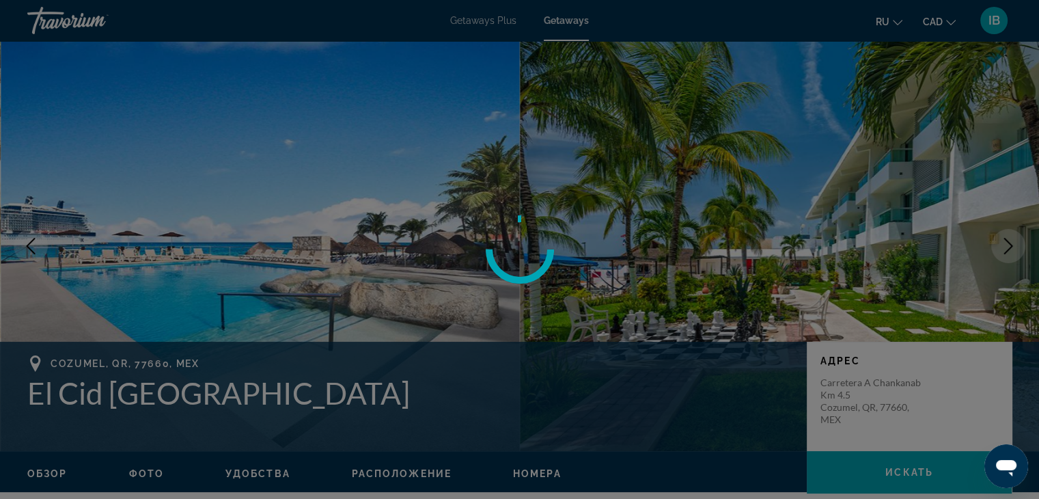
scroll to position [547, 0]
